Goal: Task Accomplishment & Management: Manage account settings

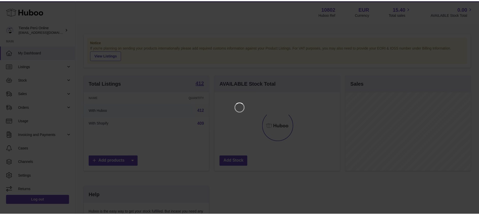
scroll to position [79, 127]
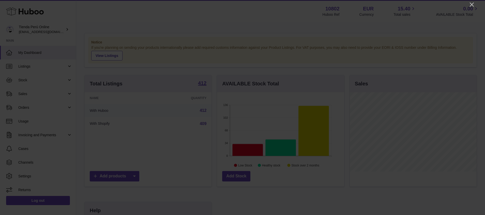
click at [471, 4] on icon "Close" at bounding box center [471, 5] width 6 height 6
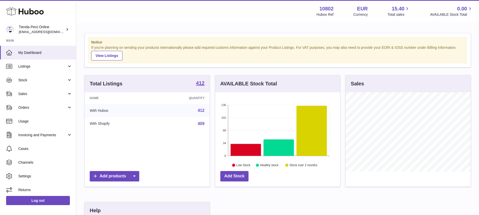
scroll to position [253911, 253865]
click at [194, 19] on div "Menu Huboo 10802 Huboo Ref EUR Currency 15.40 Total sales 0.00 AVAILABLE Stock …" at bounding box center [277, 11] width 403 height 22
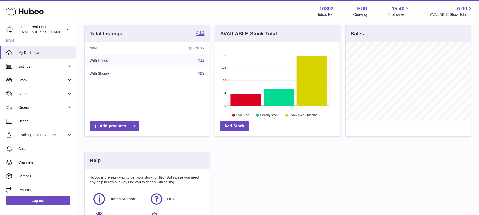
scroll to position [38, 0]
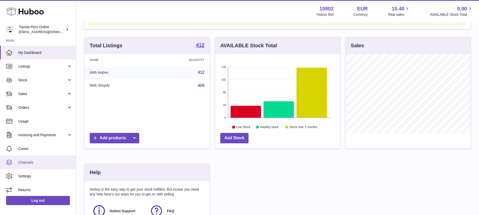
click at [30, 162] on span "Channels" at bounding box center [45, 162] width 54 height 5
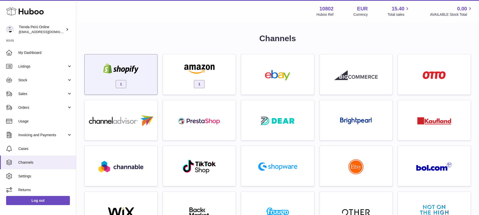
click at [126, 67] on img at bounding box center [120, 68] width 43 height 10
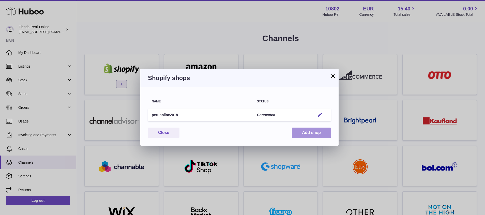
click at [308, 132] on button "Add shop" at bounding box center [311, 133] width 39 height 10
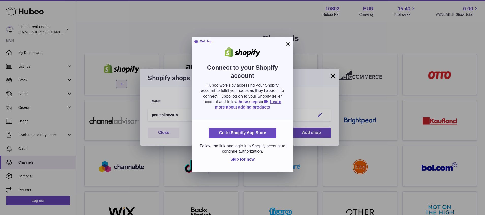
click at [260, 100] on link "these steps" at bounding box center [248, 102] width 22 height 4
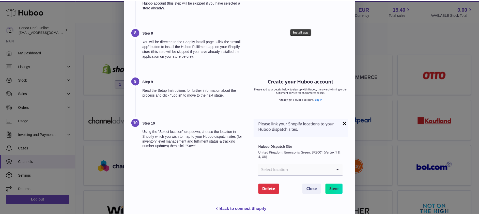
scroll to position [294, 0]
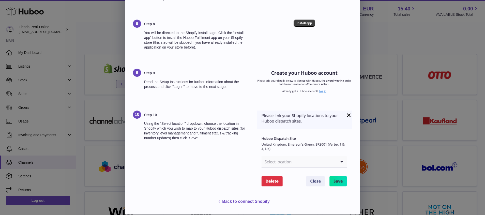
click at [256, 203] on button "Back to connect Shopify" at bounding box center [242, 201] width 75 height 10
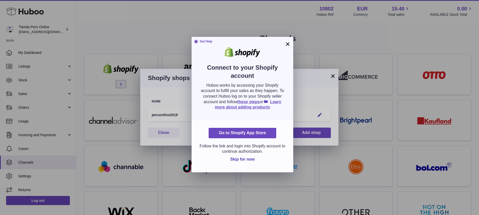
scroll to position [0, 0]
click at [287, 41] on button "×" at bounding box center [287, 44] width 6 height 6
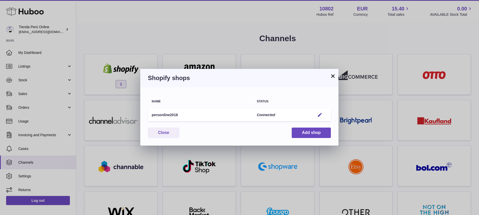
click at [334, 74] on button "×" at bounding box center [333, 76] width 6 height 6
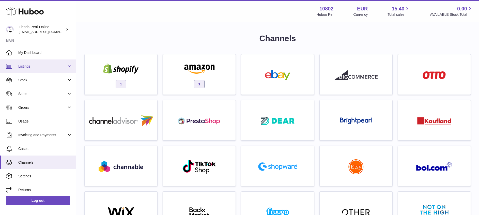
click at [44, 62] on link "Listings" at bounding box center [38, 66] width 76 height 14
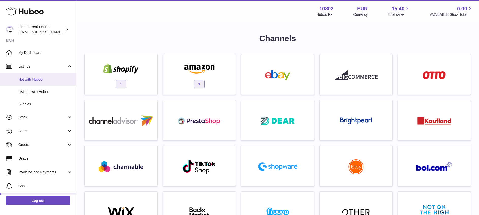
click at [36, 80] on span "Not with Huboo" at bounding box center [45, 79] width 54 height 5
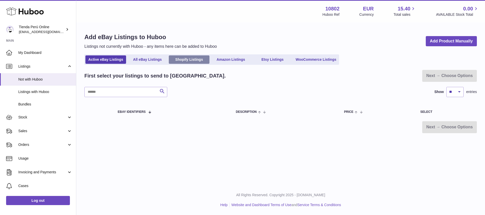
click at [197, 59] on link "Shopify Listings" at bounding box center [189, 59] width 41 height 8
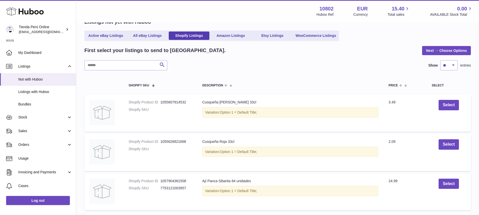
scroll to position [76, 0]
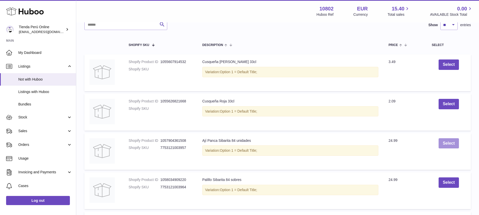
click at [452, 143] on button "Select" at bounding box center [448, 143] width 20 height 10
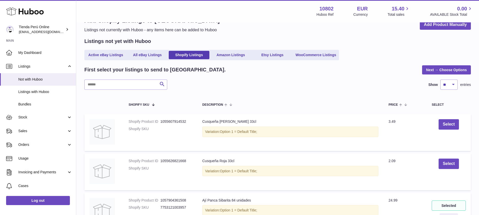
scroll to position [0, 0]
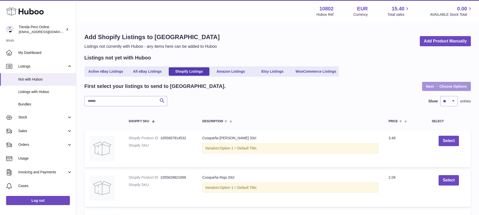
click at [453, 85] on link "Next → Choose Options" at bounding box center [446, 86] width 49 height 9
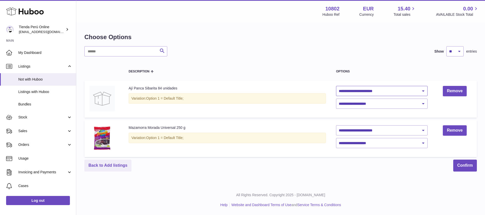
click at [377, 91] on select "**********" at bounding box center [381, 91] width 91 height 10
select select "********"
click at [336, 86] on select "**********" at bounding box center [381, 91] width 91 height 10
click at [363, 133] on select "**********" at bounding box center [381, 130] width 91 height 10
select select "**********"
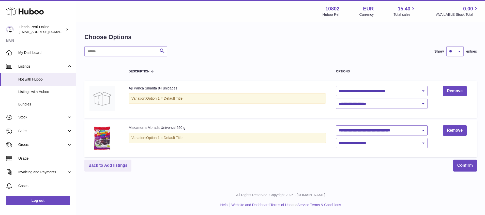
click at [336, 125] on select "**********" at bounding box center [381, 130] width 91 height 10
click at [33, 92] on span "Listings with Huboo" at bounding box center [45, 91] width 54 height 5
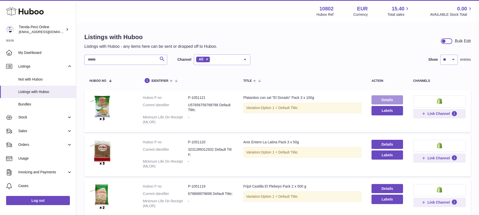
click at [382, 100] on link "Details" at bounding box center [386, 99] width 31 height 9
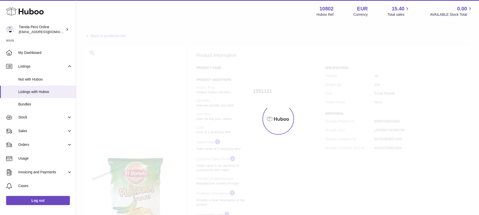
select select "***"
select select "****"
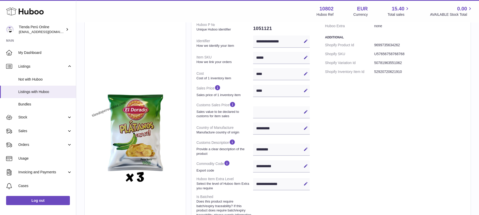
scroll to position [38, 0]
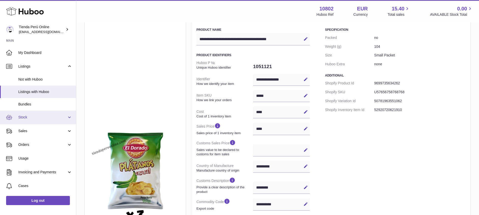
click at [44, 116] on span "Stock" at bounding box center [42, 117] width 49 height 5
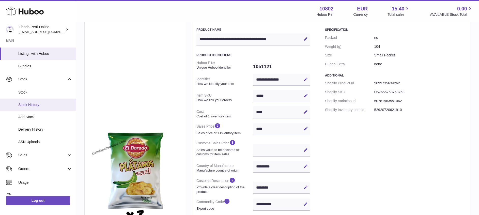
scroll to position [0, 0]
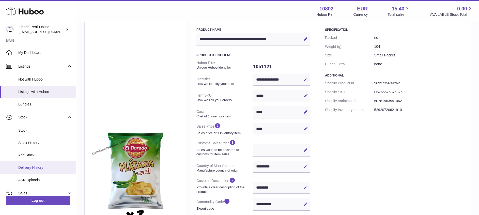
click at [31, 167] on span "Delivery History" at bounding box center [45, 167] width 54 height 5
click at [27, 158] on link "Add Stock" at bounding box center [38, 155] width 76 height 12
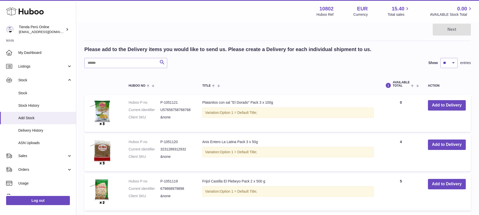
scroll to position [38, 0]
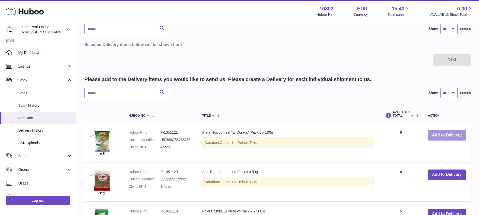
click at [438, 137] on button "Add to Delivery" at bounding box center [447, 135] width 38 height 10
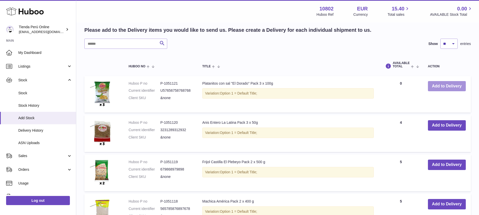
scroll to position [152, 0]
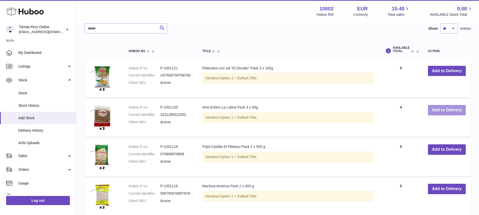
click at [438, 111] on button "Add to Delivery" at bounding box center [447, 110] width 38 height 10
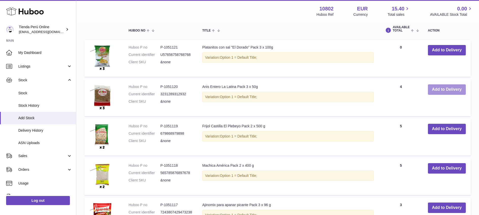
scroll to position [232, 0]
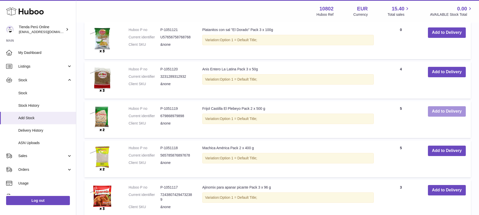
click at [442, 109] on button "Add to Delivery" at bounding box center [447, 111] width 38 height 10
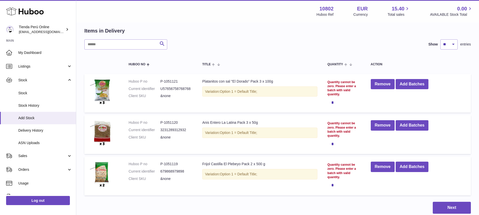
scroll to position [38, 0]
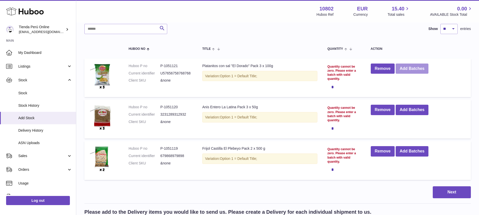
click at [410, 68] on button "Add Batches" at bounding box center [411, 68] width 33 height 10
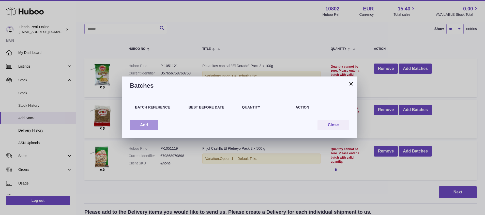
click at [146, 122] on button "Add" at bounding box center [144, 125] width 28 height 10
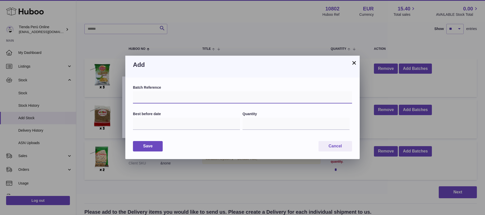
click at [162, 96] on input "text" at bounding box center [242, 97] width 219 height 12
type input "*****"
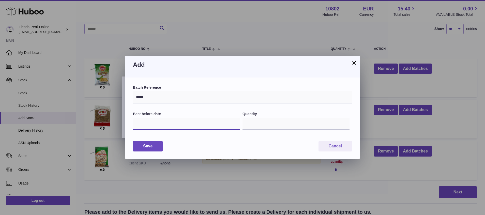
click at [162, 126] on input "text" at bounding box center [186, 124] width 107 height 12
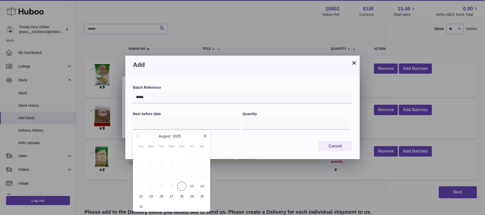
click at [204, 135] on icon "button" at bounding box center [205, 135] width 2 height 3
drag, startPoint x: 204, startPoint y: 135, endPoint x: 202, endPoint y: 138, distance: 3.6
click at [204, 135] on icon "button" at bounding box center [205, 135] width 2 height 3
click at [180, 183] on span "23" at bounding box center [181, 186] width 9 height 9
type input "**********"
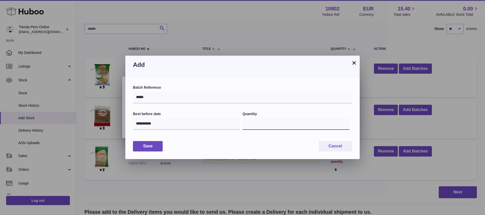
click at [267, 125] on input "*" at bounding box center [295, 124] width 107 height 12
type input "***"
click at [151, 146] on button "Save" at bounding box center [148, 146] width 30 height 10
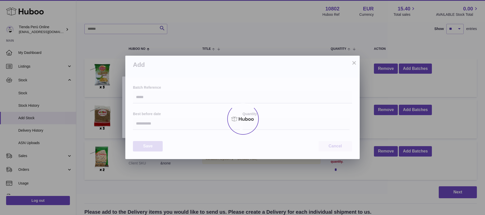
type input "***"
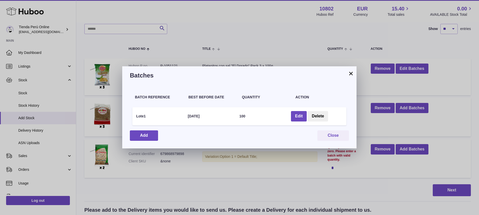
click at [352, 72] on button "×" at bounding box center [351, 73] width 6 height 6
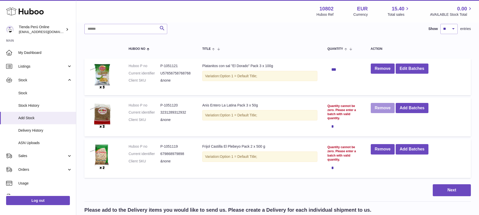
click at [387, 109] on button "Remove" at bounding box center [383, 108] width 24 height 10
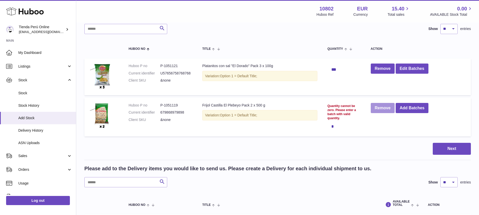
click at [383, 110] on button "Remove" at bounding box center [383, 108] width 24 height 10
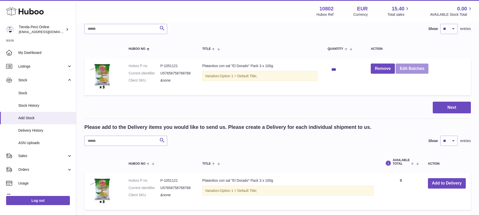
click at [410, 66] on button "Edit Batches" at bounding box center [411, 68] width 33 height 10
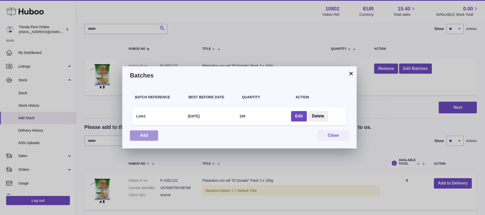
click at [148, 134] on button "Add" at bounding box center [144, 135] width 28 height 10
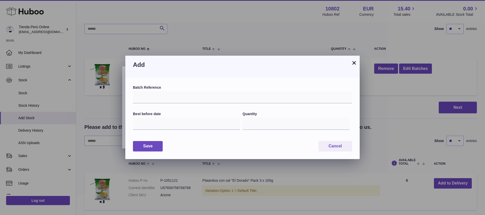
click at [165, 105] on div "Batch Reference Best before date Quantity *" at bounding box center [242, 110] width 219 height 51
click at [159, 99] on input "text" at bounding box center [242, 97] width 219 height 12
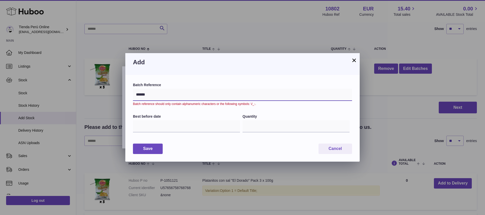
type input "******"
click at [188, 126] on input "text" at bounding box center [186, 126] width 107 height 12
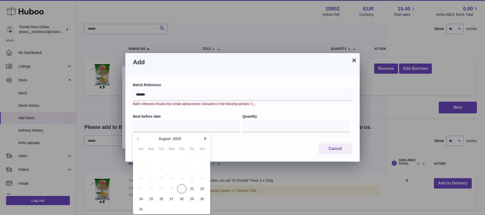
click at [203, 135] on button "button" at bounding box center [205, 138] width 10 height 12
click at [190, 187] on span "26" at bounding box center [191, 188] width 9 height 9
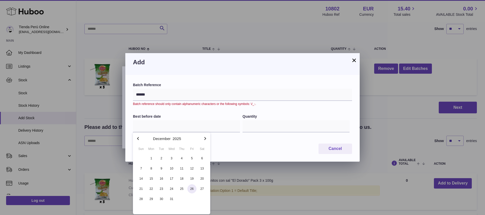
type input "**********"
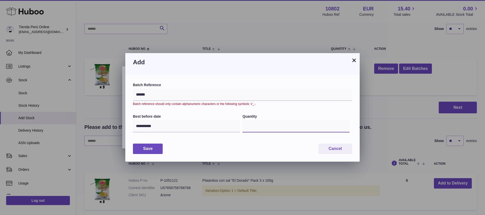
click at [278, 125] on input "*" at bounding box center [295, 126] width 107 height 12
type input "***"
click at [154, 144] on button "Save" at bounding box center [148, 149] width 30 height 10
click at [169, 94] on input "******" at bounding box center [242, 95] width 219 height 12
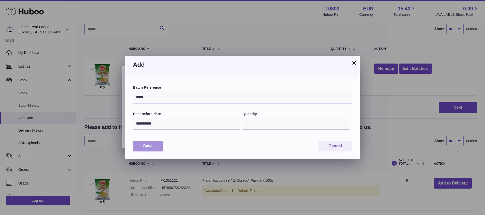
type input "*****"
click at [151, 145] on button "Save" at bounding box center [148, 146] width 30 height 10
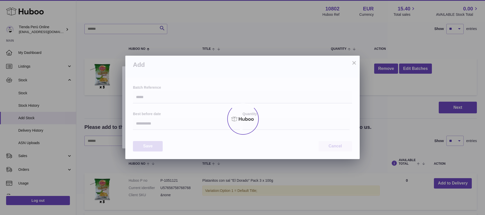
type input "***"
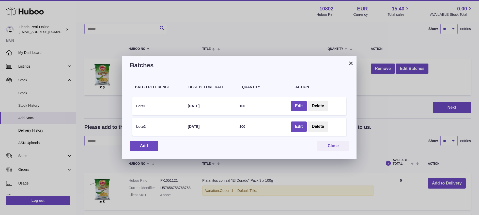
click at [352, 63] on button "×" at bounding box center [351, 63] width 6 height 6
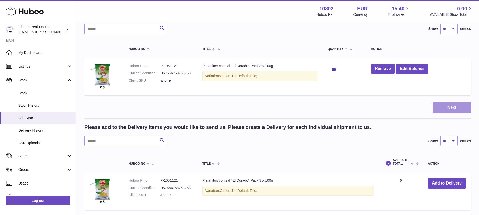
click at [458, 105] on button "Next" at bounding box center [452, 108] width 38 height 12
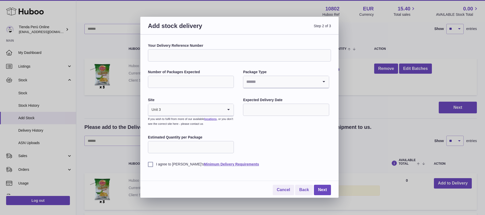
click at [246, 53] on input "Your Delivery Reference Number" at bounding box center [239, 55] width 183 height 12
type input "*********"
click at [236, 38] on div "Your Delivery Reference Number ********* Number of Packages Expected Package Ty…" at bounding box center [239, 116] width 198 height 163
click at [186, 79] on input "Number of Packages Expected" at bounding box center [191, 82] width 86 height 12
click at [289, 83] on input "Search for option" at bounding box center [280, 82] width 75 height 12
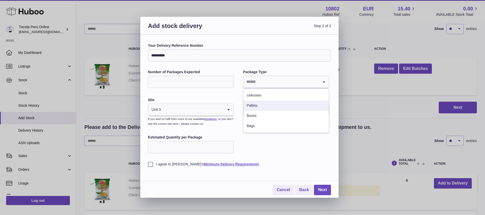
drag, startPoint x: 263, startPoint y: 106, endPoint x: 253, endPoint y: 108, distance: 10.1
click at [263, 106] on li "Pallets" at bounding box center [285, 106] width 85 height 10
click at [171, 83] on input "**" at bounding box center [191, 82] width 86 height 12
type input "*"
click at [193, 143] on input "Estimated Quantity per Package" at bounding box center [191, 147] width 86 height 12
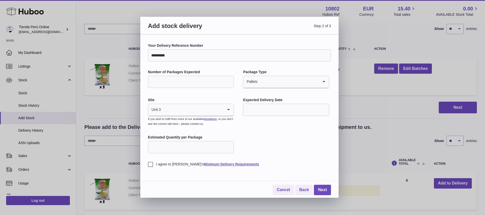
type input "***"
click at [291, 137] on div "Your Delivery Reference Number ********* Number of Packages Expected * Package …" at bounding box center [239, 104] width 183 height 123
click at [182, 84] on input "*" at bounding box center [191, 82] width 86 height 12
type input "**"
click at [265, 80] on input "Search for option" at bounding box center [287, 82] width 61 height 12
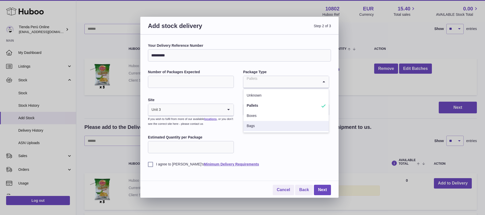
click at [253, 117] on li "Boxes" at bounding box center [285, 116] width 85 height 10
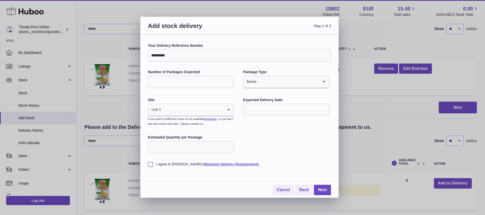
click at [178, 146] on input "***" at bounding box center [191, 147] width 86 height 12
type input "*"
type input "**"
click at [302, 111] on input "text" at bounding box center [286, 110] width 86 height 12
click at [313, 123] on icon "button" at bounding box center [315, 122] width 6 height 6
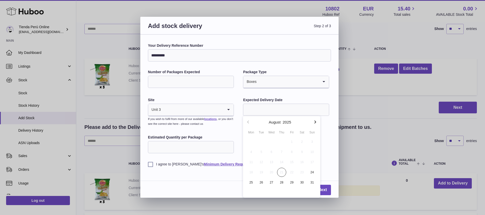
click at [313, 123] on icon "button" at bounding box center [315, 122] width 6 height 6
click at [291, 171] on span "24" at bounding box center [291, 172] width 9 height 9
type input "**********"
click at [298, 145] on div "**********" at bounding box center [239, 104] width 183 height 123
click at [282, 190] on link "Cancel" at bounding box center [283, 190] width 21 height 10
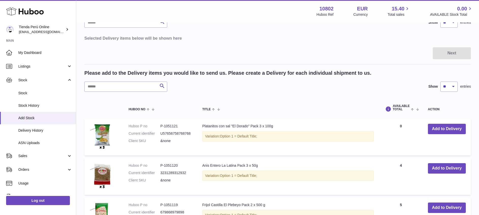
scroll to position [0, 0]
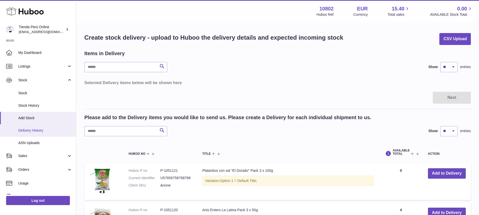
click at [34, 131] on span "Delivery History" at bounding box center [45, 130] width 54 height 5
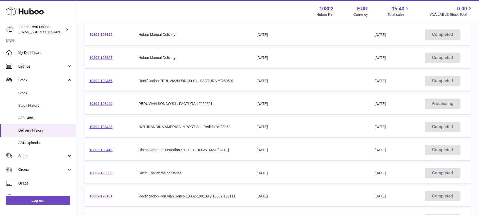
scroll to position [38, 0]
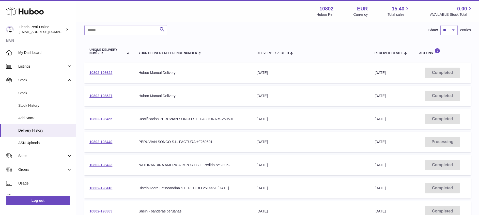
click at [101, 119] on link "10802-198455" at bounding box center [100, 119] width 23 height 4
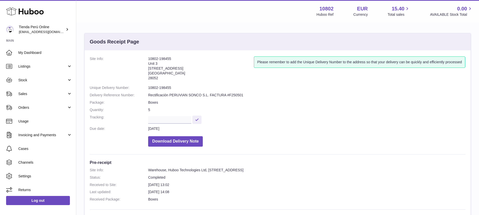
drag, startPoint x: 145, startPoint y: 59, endPoint x: 199, endPoint y: 55, distance: 54.2
click at [202, 55] on div "Site Info: 10802-198455 Unit 3 Calle de Cerceda 20 Madrid 28052 Please remember…" at bounding box center [278, 206] width 386 height 313
drag, startPoint x: 199, startPoint y: 55, endPoint x: 170, endPoint y: 59, distance: 28.7
click at [170, 59] on address "10802-198455 Unit 3 Calle de Cerceda 20 Madrid 28052" at bounding box center [201, 69] width 106 height 26
click at [184, 60] on address "10802-198455 Unit 3 Calle de Cerceda 20 Madrid 28052" at bounding box center [201, 69] width 106 height 26
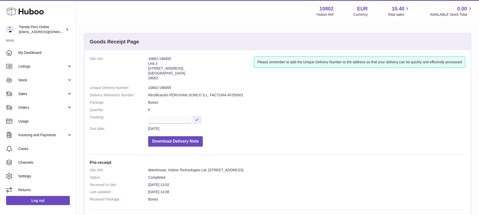
drag, startPoint x: 149, startPoint y: 57, endPoint x: 184, endPoint y: 57, distance: 35.3
click at [184, 57] on address "10802-198455 Unit 3 Calle de Cerceda 20 Madrid 28052" at bounding box center [201, 69] width 106 height 26
drag, startPoint x: 184, startPoint y: 57, endPoint x: 161, endPoint y: 59, distance: 23.4
click at [161, 59] on address "10802-198455 Unit 3 Calle de Cerceda 20 Madrid 28052" at bounding box center [201, 69] width 106 height 26
click at [147, 90] on dl "Site Info: 10802-198455 Unit 3 Calle de Cerceda 20 Madrid 28052 Please remember…" at bounding box center [278, 102] width 376 height 93
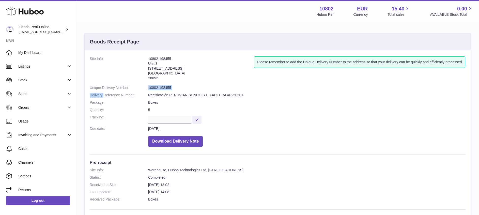
click at [130, 96] on dt "Delivery Reference Number:" at bounding box center [119, 95] width 58 height 5
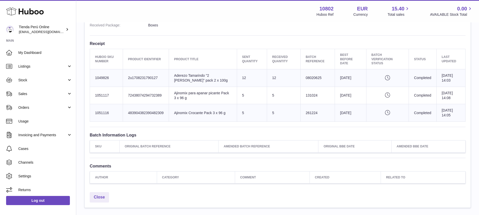
scroll to position [190, 0]
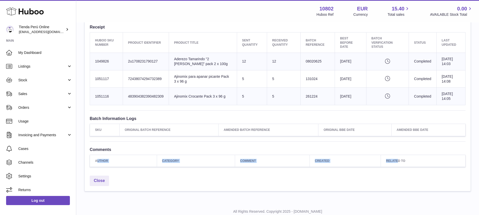
drag, startPoint x: 98, startPoint y: 158, endPoint x: 408, endPoint y: 163, distance: 309.9
click at [408, 163] on tr "Author Category Comment Created Related to" at bounding box center [277, 161] width 375 height 12
drag, startPoint x: 408, startPoint y: 163, endPoint x: 394, endPoint y: 159, distance: 14.6
click at [406, 163] on th "Related to" at bounding box center [423, 161] width 85 height 12
click at [385, 156] on th "Related to" at bounding box center [423, 161] width 85 height 12
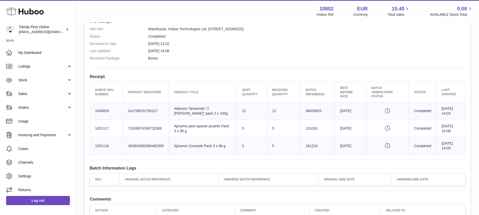
scroll to position [152, 0]
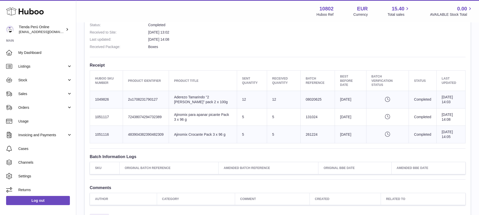
click at [258, 30] on dd "11th Jul 2025 13:02" at bounding box center [306, 32] width 317 height 5
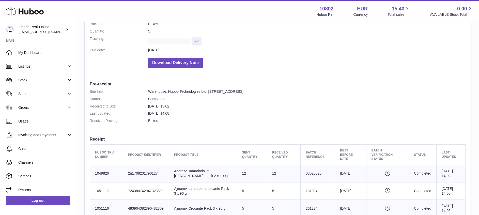
scroll to position [76, 0]
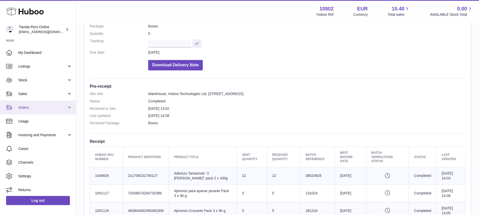
click at [62, 105] on span "Orders" at bounding box center [42, 107] width 49 height 5
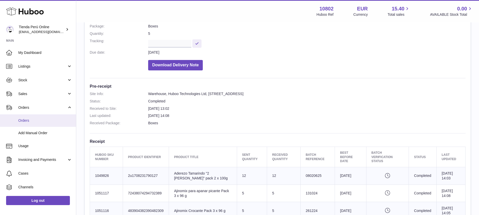
click at [28, 121] on span "Orders" at bounding box center [45, 120] width 54 height 5
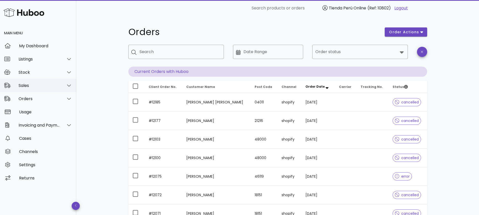
click at [41, 84] on div "Sales" at bounding box center [39, 85] width 41 height 5
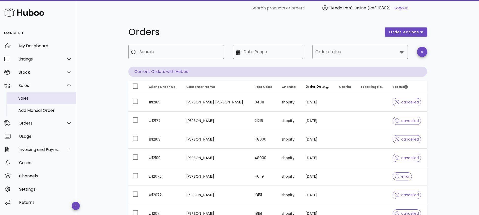
click at [24, 97] on div "Sales" at bounding box center [45, 98] width 54 height 5
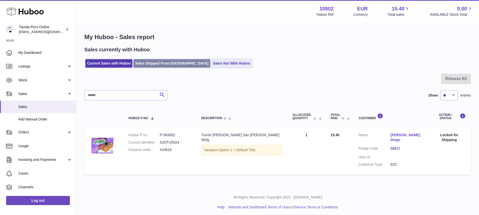
click at [157, 64] on link "Sales Shipped From [GEOGRAPHIC_DATA]" at bounding box center [171, 63] width 77 height 8
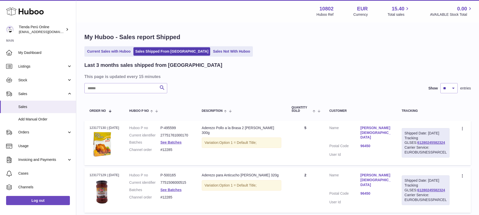
click at [271, 75] on h3 "This page is updated every 15 minutes" at bounding box center [276, 77] width 385 height 6
click at [211, 54] on link "Sales Not With Huboo" at bounding box center [231, 51] width 41 height 8
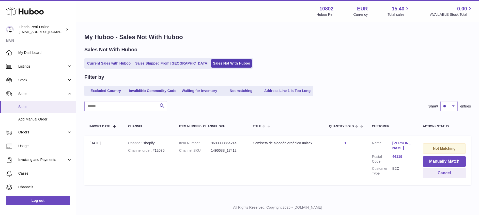
scroll to position [27, 0]
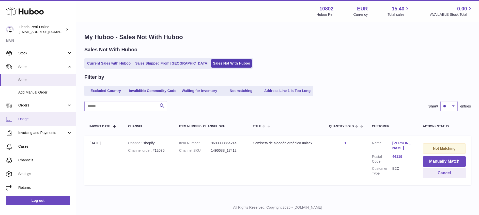
click at [31, 121] on span "Usage" at bounding box center [45, 119] width 54 height 5
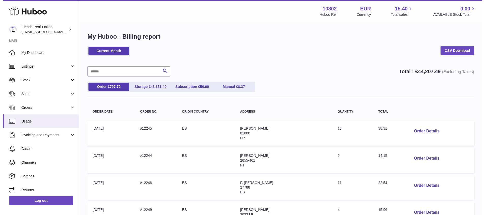
scroll to position [38, 0]
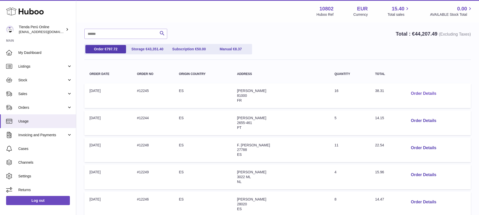
click at [422, 91] on button "Order Details" at bounding box center [424, 93] width 34 height 10
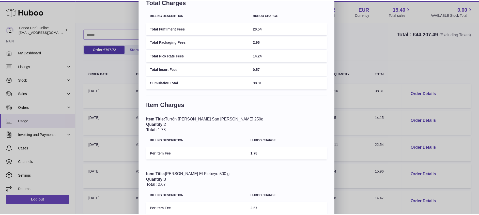
scroll to position [0, 0]
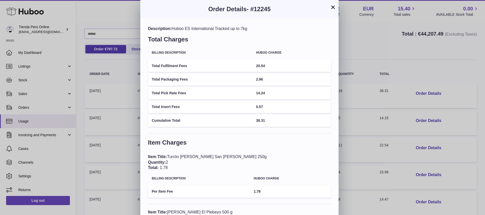
click at [334, 5] on button "×" at bounding box center [333, 7] width 6 height 6
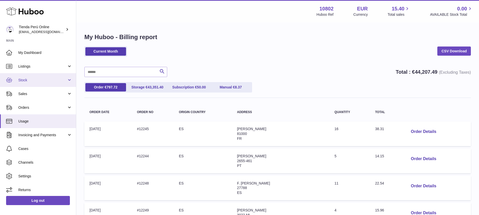
scroll to position [2, 0]
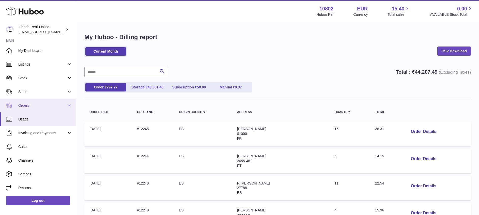
click at [32, 108] on link "Orders" at bounding box center [38, 106] width 76 height 14
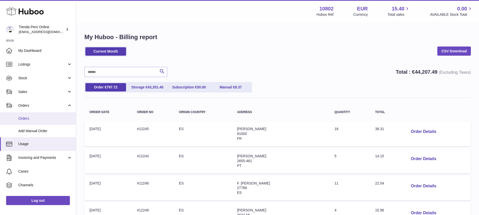
click at [33, 115] on link "Orders" at bounding box center [38, 118] width 76 height 12
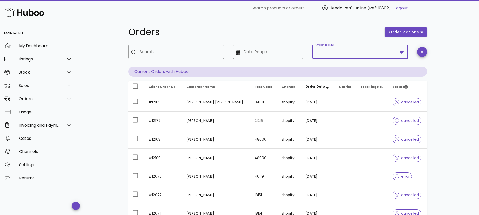
click at [354, 48] on input "Order status" at bounding box center [356, 52] width 82 height 8
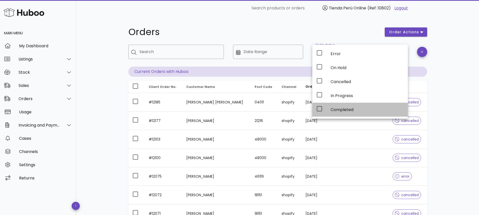
click at [319, 106] on icon at bounding box center [319, 109] width 6 height 6
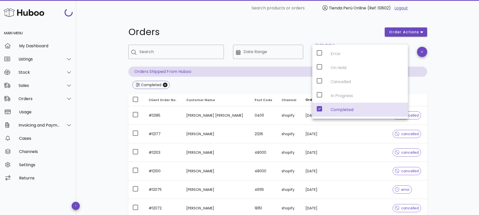
click at [460, 80] on div "Orders order actions ​ Search ​ Date Range ​ Order status Completed Orders Ship…" at bounding box center [277, 181] width 403 height 331
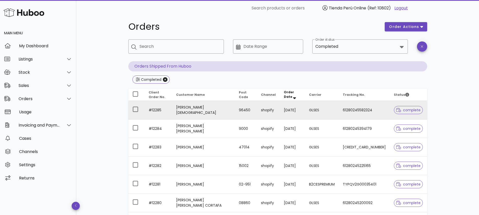
scroll to position [38, 0]
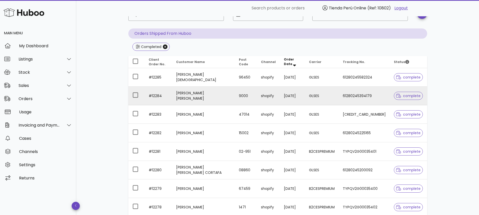
click at [408, 94] on span "complete" at bounding box center [408, 96] width 25 height 4
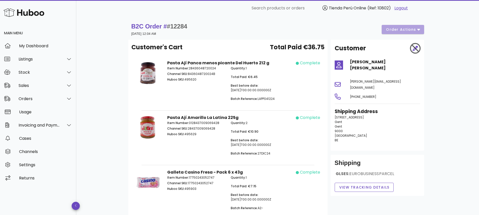
scroll to position [38, 0]
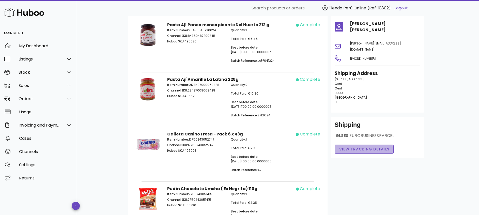
click at [361, 147] on span "View Tracking details" at bounding box center [364, 149] width 51 height 5
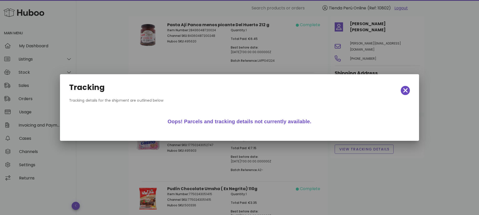
drag, startPoint x: 207, startPoint y: 121, endPoint x: 315, endPoint y: 121, distance: 108.2
click at [315, 121] on div "Oops! Parcels and tracking details not currently available." at bounding box center [239, 121] width 295 height 16
drag, startPoint x: 315, startPoint y: 121, endPoint x: 406, endPoint y: 92, distance: 95.3
click at [406, 92] on icon "button" at bounding box center [405, 90] width 5 height 7
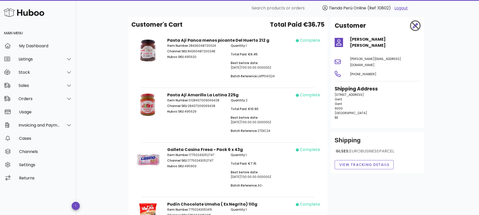
scroll to position [0, 0]
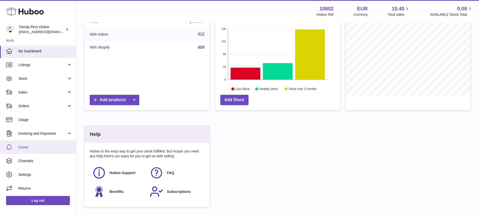
scroll to position [2, 0]
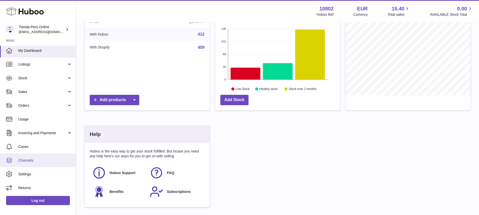
click at [27, 158] on span "Channels" at bounding box center [45, 160] width 54 height 5
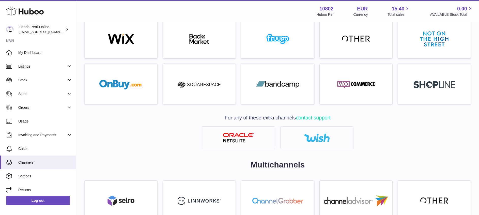
scroll to position [230, 0]
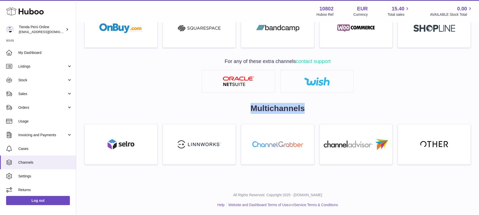
drag, startPoint x: 339, startPoint y: 106, endPoint x: 369, endPoint y: 104, distance: 30.6
click at [369, 104] on h2 "Multichannels" at bounding box center [277, 108] width 386 height 11
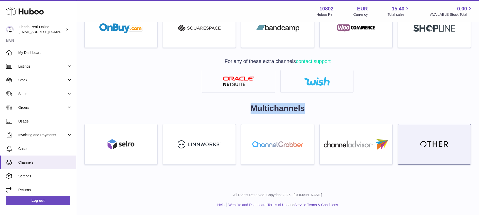
click at [432, 147] on img at bounding box center [434, 144] width 28 height 8
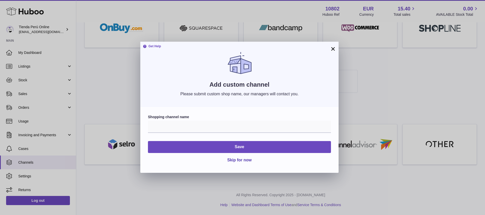
click at [336, 45] on div "Get Help Add custom channel Please submit custom shop name, our managers will c…" at bounding box center [239, 74] width 198 height 65
click at [333, 49] on button "×" at bounding box center [333, 49] width 6 height 6
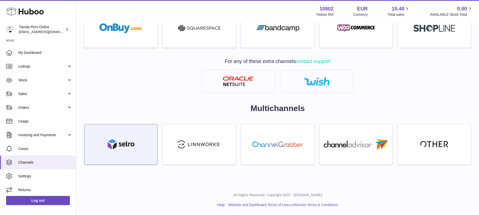
click at [133, 148] on img at bounding box center [120, 144] width 27 height 10
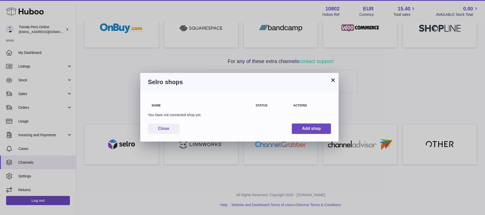
click at [334, 78] on button "×" at bounding box center [333, 80] width 6 height 6
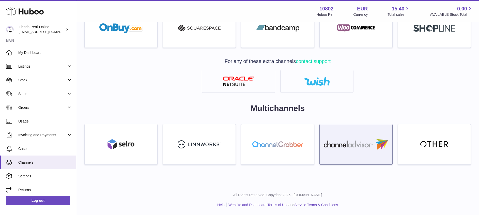
click at [348, 148] on img at bounding box center [356, 144] width 64 height 11
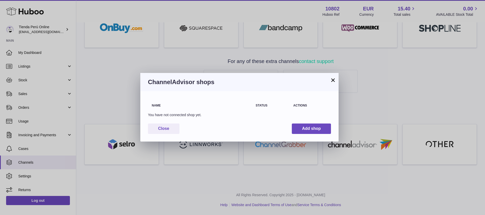
click at [333, 78] on button "×" at bounding box center [333, 80] width 6 height 6
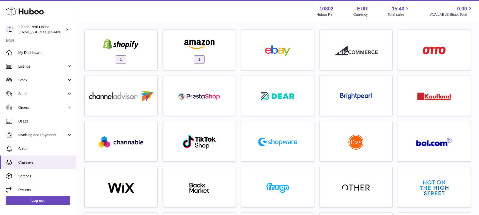
scroll to position [0, 0]
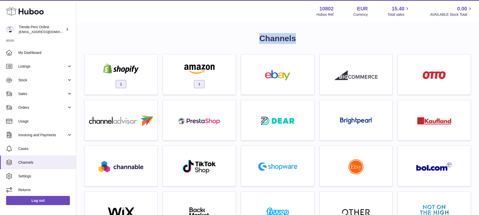
drag, startPoint x: 257, startPoint y: 36, endPoint x: 325, endPoint y: 33, distance: 68.9
click at [325, 33] on div "Channels 1 1 For any of these extra channels contact support Multichannels" at bounding box center [277, 219] width 403 height 392
drag, startPoint x: 325, startPoint y: 33, endPoint x: 285, endPoint y: 31, distance: 40.7
click at [288, 30] on div "Channels 1 1 For any of these extra channels contact support Multichannels" at bounding box center [277, 219] width 403 height 392
click at [265, 37] on h1 "Channels" at bounding box center [277, 38] width 386 height 11
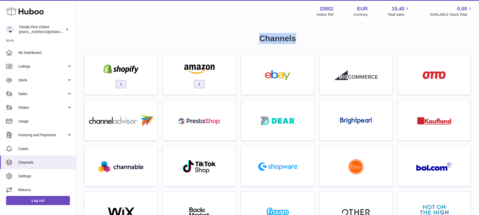
drag, startPoint x: 258, startPoint y: 39, endPoint x: 323, endPoint y: 37, distance: 64.8
click at [323, 37] on h1 "Channels" at bounding box center [277, 38] width 386 height 11
drag, startPoint x: 323, startPoint y: 37, endPoint x: 266, endPoint y: 38, distance: 56.9
click at [270, 40] on h1 "Channels" at bounding box center [277, 38] width 386 height 11
click at [258, 36] on h1 "Channels" at bounding box center [277, 38] width 386 height 11
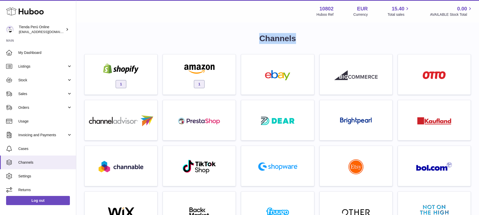
drag, startPoint x: 258, startPoint y: 39, endPoint x: 320, endPoint y: 43, distance: 62.1
click at [320, 43] on h1 "Channels" at bounding box center [277, 38] width 386 height 11
click at [293, 34] on h1 "Channels" at bounding box center [277, 38] width 386 height 11
click at [309, 42] on h1 "Channels" at bounding box center [277, 38] width 386 height 11
drag, startPoint x: 309, startPoint y: 42, endPoint x: 276, endPoint y: 41, distance: 33.3
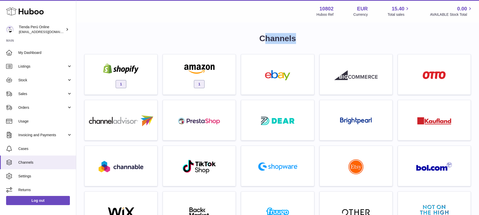
click at [276, 41] on h1 "Channels" at bounding box center [277, 38] width 386 height 11
click at [271, 36] on h1 "Channels" at bounding box center [277, 38] width 386 height 11
click at [332, 44] on h1 "Channels" at bounding box center [277, 38] width 386 height 11
drag, startPoint x: 332, startPoint y: 44, endPoint x: 305, endPoint y: 43, distance: 27.7
click at [305, 43] on h1 "Channels" at bounding box center [277, 38] width 386 height 11
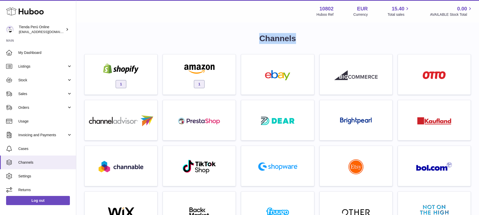
click at [310, 44] on h1 "Channels" at bounding box center [277, 38] width 386 height 11
click at [272, 31] on div "Channels 1 1 For any of these extra channels contact support Multichannels" at bounding box center [277, 219] width 403 height 392
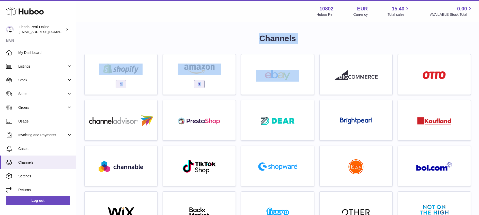
drag, startPoint x: 258, startPoint y: 41, endPoint x: 320, endPoint y: 48, distance: 62.7
click at [320, 48] on div "Channels 1 1 For any of these extra channels contact support Multichannels" at bounding box center [277, 216] width 386 height 367
drag, startPoint x: 320, startPoint y: 48, endPoint x: 277, endPoint y: 37, distance: 44.6
click at [277, 37] on h1 "Channels" at bounding box center [277, 38] width 386 height 11
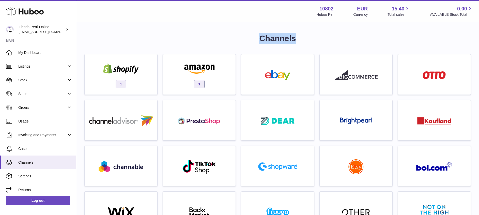
drag, startPoint x: 259, startPoint y: 35, endPoint x: 312, endPoint y: 39, distance: 53.2
click at [312, 39] on h1 "Channels" at bounding box center [277, 38] width 386 height 11
drag, startPoint x: 312, startPoint y: 39, endPoint x: 288, endPoint y: 43, distance: 24.5
click at [288, 43] on h1 "Channels" at bounding box center [277, 38] width 386 height 11
click at [255, 44] on h1 "Channels" at bounding box center [277, 38] width 386 height 11
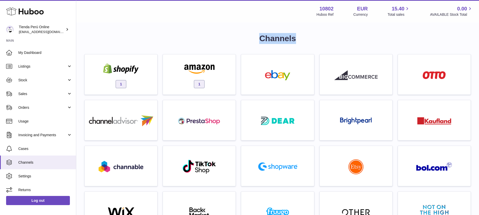
drag, startPoint x: 257, startPoint y: 38, endPoint x: 298, endPoint y: 37, distance: 41.4
click at [298, 37] on h1 "Channels" at bounding box center [277, 38] width 386 height 11
click at [296, 37] on h1 "Channels" at bounding box center [277, 38] width 386 height 11
click at [277, 35] on h1 "Channels" at bounding box center [277, 38] width 386 height 11
drag, startPoint x: 259, startPoint y: 36, endPoint x: 302, endPoint y: 38, distance: 43.0
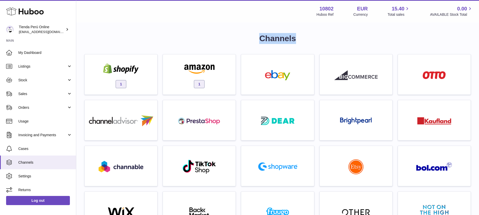
click at [302, 38] on h1 "Channels" at bounding box center [277, 38] width 386 height 11
drag, startPoint x: 302, startPoint y: 38, endPoint x: 295, endPoint y: 37, distance: 7.0
click at [295, 37] on h1 "Channels" at bounding box center [277, 38] width 386 height 11
drag, startPoint x: 295, startPoint y: 37, endPoint x: 272, endPoint y: 40, distance: 23.4
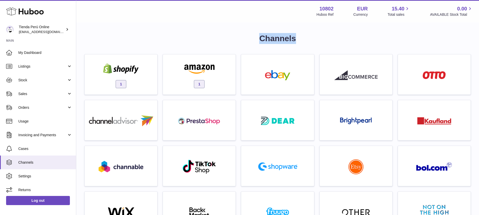
click at [272, 40] on h1 "Channels" at bounding box center [277, 38] width 386 height 11
click at [264, 38] on h1 "Channels" at bounding box center [277, 38] width 386 height 11
drag, startPoint x: 259, startPoint y: 37, endPoint x: 301, endPoint y: 34, distance: 42.3
click at [301, 34] on h1 "Channels" at bounding box center [277, 38] width 386 height 11
drag, startPoint x: 301, startPoint y: 34, endPoint x: 285, endPoint y: 37, distance: 16.4
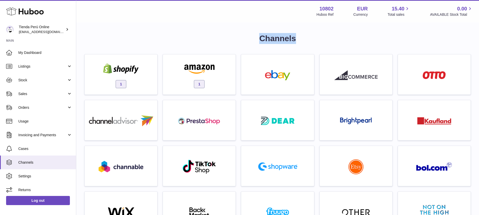
click at [285, 37] on h1 "Channels" at bounding box center [277, 38] width 386 height 11
click at [260, 35] on h1 "Channels" at bounding box center [277, 38] width 386 height 11
drag, startPoint x: 297, startPoint y: 37, endPoint x: 315, endPoint y: 35, distance: 18.7
click at [315, 35] on h1 "Channels" at bounding box center [277, 38] width 386 height 11
drag, startPoint x: 315, startPoint y: 35, endPoint x: 290, endPoint y: 36, distance: 25.7
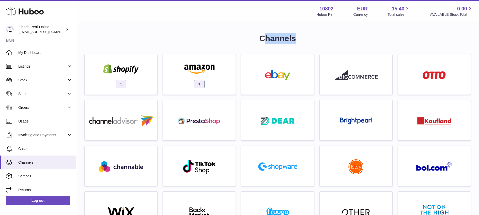
click at [290, 36] on h1 "Channels" at bounding box center [277, 38] width 386 height 11
click at [266, 39] on h1 "Channels" at bounding box center [277, 38] width 386 height 11
drag, startPoint x: 259, startPoint y: 39, endPoint x: 297, endPoint y: 33, distance: 38.5
click at [297, 33] on h1 "Channels" at bounding box center [277, 38] width 386 height 11
drag, startPoint x: 297, startPoint y: 33, endPoint x: 291, endPoint y: 36, distance: 7.2
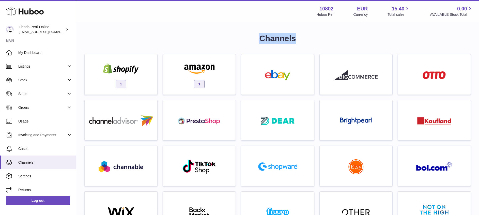
click at [291, 36] on h1 "Channels" at bounding box center [277, 38] width 386 height 11
click at [279, 36] on h1 "Channels" at bounding box center [277, 38] width 386 height 11
drag, startPoint x: 259, startPoint y: 37, endPoint x: 300, endPoint y: 37, distance: 40.9
click at [300, 37] on h1 "Channels" at bounding box center [277, 38] width 386 height 11
drag, startPoint x: 300, startPoint y: 37, endPoint x: 272, endPoint y: 37, distance: 28.2
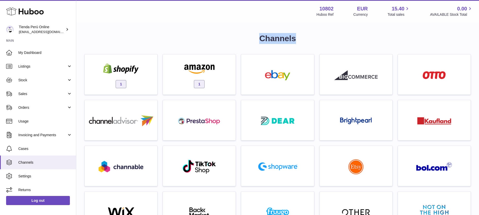
click at [273, 38] on h1 "Channels" at bounding box center [277, 38] width 386 height 11
click at [263, 35] on h1 "Channels" at bounding box center [277, 38] width 386 height 11
drag, startPoint x: 259, startPoint y: 36, endPoint x: 298, endPoint y: 35, distance: 38.9
click at [298, 35] on h1 "Channels" at bounding box center [277, 38] width 386 height 11
drag, startPoint x: 298, startPoint y: 35, endPoint x: 294, endPoint y: 36, distance: 4.7
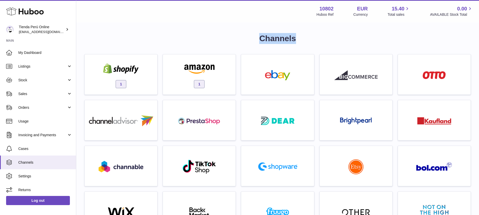
click at [294, 36] on h1 "Channels" at bounding box center [277, 38] width 386 height 11
click at [273, 34] on h1 "Channels" at bounding box center [277, 38] width 386 height 11
click at [265, 36] on h1 "Channels" at bounding box center [277, 38] width 386 height 11
drag, startPoint x: 263, startPoint y: 37, endPoint x: 257, endPoint y: 38, distance: 6.1
click at [257, 38] on h1 "Channels" at bounding box center [277, 38] width 386 height 11
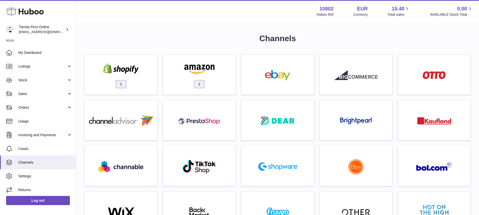
click at [294, 35] on h1 "Channels" at bounding box center [277, 38] width 386 height 11
drag, startPoint x: 296, startPoint y: 36, endPoint x: 264, endPoint y: 35, distance: 32.0
click at [264, 35] on h1 "Channels" at bounding box center [277, 38] width 386 height 11
drag, startPoint x: 264, startPoint y: 35, endPoint x: 258, endPoint y: 35, distance: 6.9
click at [257, 35] on h1 "Channels" at bounding box center [277, 38] width 386 height 11
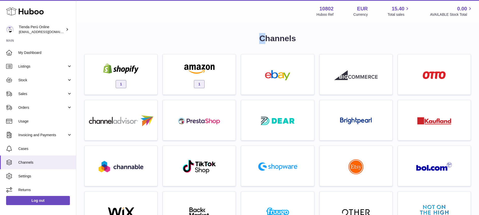
drag, startPoint x: 262, startPoint y: 36, endPoint x: 246, endPoint y: 36, distance: 16.5
click at [246, 36] on h1 "Channels" at bounding box center [277, 38] width 386 height 11
drag, startPoint x: 246, startPoint y: 36, endPoint x: 229, endPoint y: 35, distance: 16.8
click at [229, 35] on h1 "Channels" at bounding box center [277, 38] width 386 height 11
click at [260, 41] on h1 "Channels" at bounding box center [277, 38] width 386 height 11
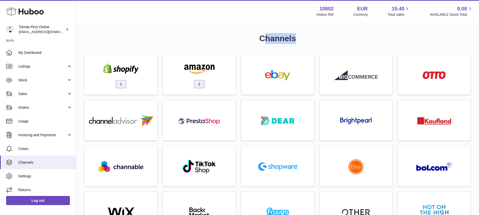
drag, startPoint x: 292, startPoint y: 40, endPoint x: 265, endPoint y: 40, distance: 26.4
click at [265, 40] on h1 "Channels" at bounding box center [277, 38] width 386 height 11
drag, startPoint x: 265, startPoint y: 40, endPoint x: 321, endPoint y: 38, distance: 55.9
click at [321, 38] on h1 "Channels" at bounding box center [277, 38] width 386 height 11
click at [295, 44] on div "Channels 1 1 For any of these extra channels contact support Multichannels" at bounding box center [277, 216] width 386 height 367
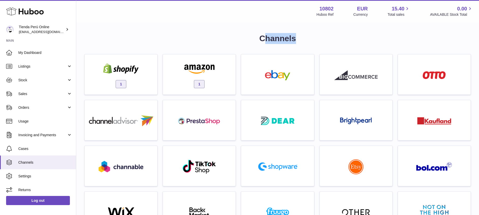
drag, startPoint x: 301, startPoint y: 38, endPoint x: 264, endPoint y: 36, distance: 36.4
click at [264, 36] on h1 "Channels" at bounding box center [277, 38] width 386 height 11
drag, startPoint x: 264, startPoint y: 36, endPoint x: 268, endPoint y: 36, distance: 3.3
click at [268, 36] on h1 "Channels" at bounding box center [277, 38] width 386 height 11
click at [262, 36] on h1 "Channels" at bounding box center [277, 38] width 386 height 11
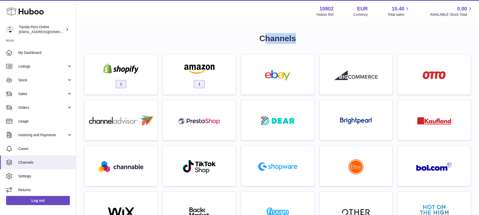
click at [263, 36] on h1 "Channels" at bounding box center [277, 38] width 386 height 11
drag, startPoint x: 259, startPoint y: 37, endPoint x: 310, endPoint y: 37, distance: 51.6
click at [310, 37] on h1 "Channels" at bounding box center [277, 38] width 386 height 11
drag, startPoint x: 310, startPoint y: 37, endPoint x: 396, endPoint y: 36, distance: 86.1
click at [407, 36] on h1 "Channels" at bounding box center [277, 38] width 386 height 11
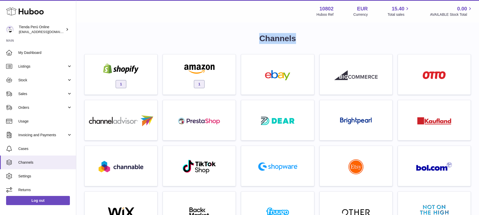
click at [291, 38] on h1 "Channels" at bounding box center [277, 38] width 386 height 11
drag, startPoint x: 276, startPoint y: 39, endPoint x: 307, endPoint y: 39, distance: 31.5
click at [307, 39] on h1 "Channels" at bounding box center [277, 38] width 386 height 11
drag
click at [261, 42] on h1 "Channels" at bounding box center [277, 38] width 386 height 11
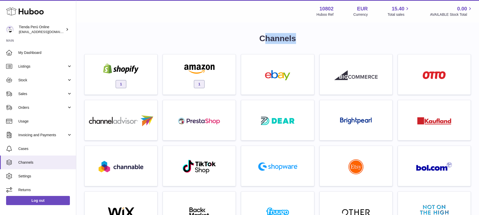
click at [299, 37] on h1 "Channels" at bounding box center [277, 38] width 386 height 11
click at [280, 37] on h1 "Channels" at bounding box center [277, 38] width 386 height 11
click at [266, 33] on h1 "Channels" at bounding box center [277, 38] width 386 height 11
click at [263, 34] on h1 "Channels" at bounding box center [277, 38] width 386 height 11
click at [302, 36] on h1 "Channels" at bounding box center [277, 38] width 386 height 11
